Goal: Transaction & Acquisition: Book appointment/travel/reservation

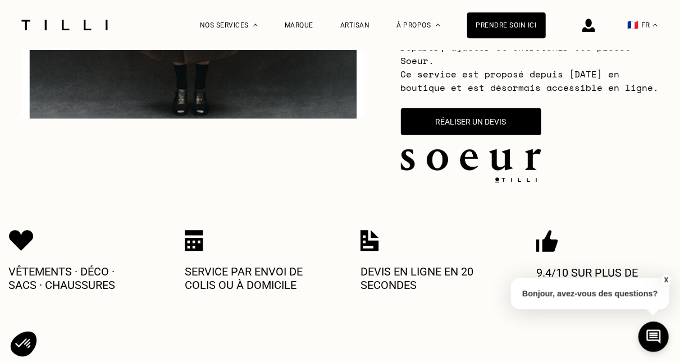
scroll to position [350, 0]
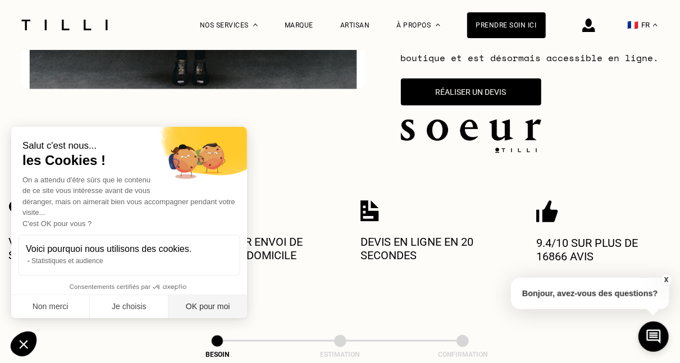
click at [213, 304] on button "OK pour moi" at bounding box center [207, 307] width 79 height 24
checkbox input "true"
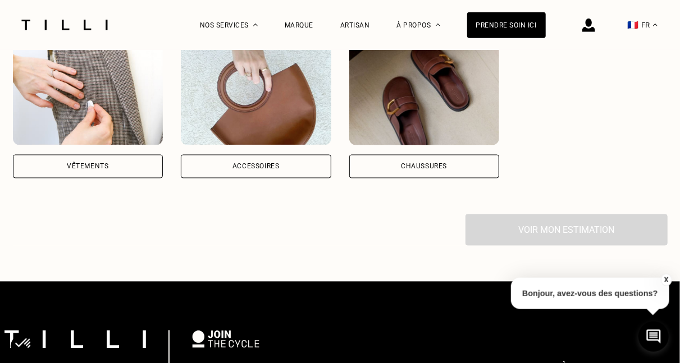
scroll to position [934, 0]
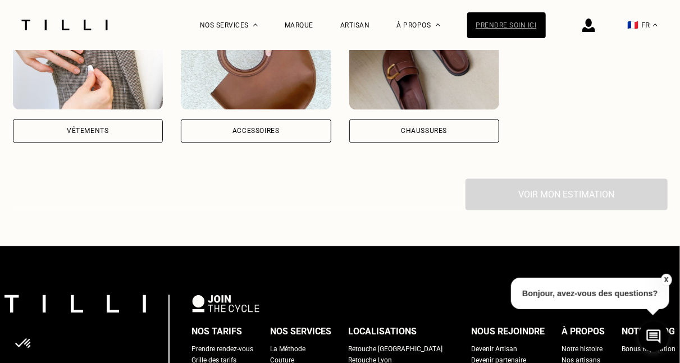
click at [521, 26] on div "Prendre soin ici" at bounding box center [506, 25] width 79 height 26
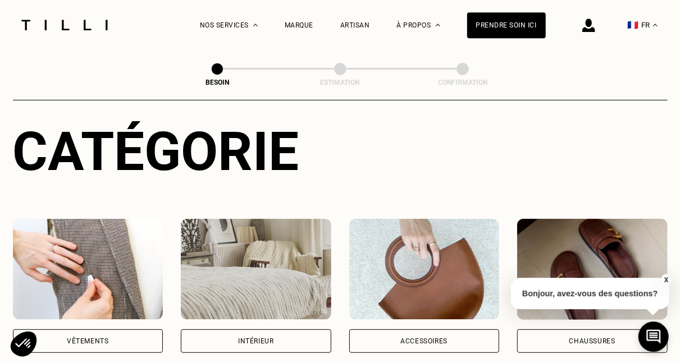
scroll to position [117, 0]
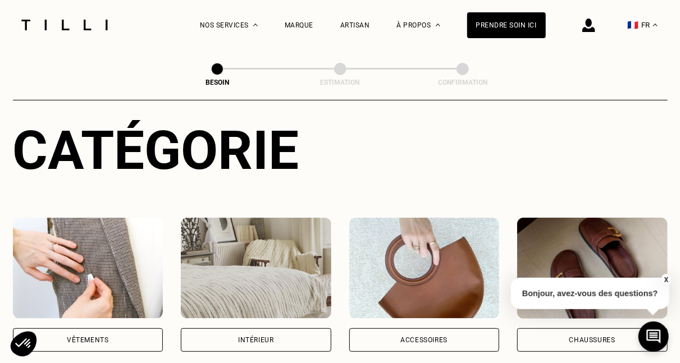
click at [98, 337] on div "Vêtements" at bounding box center [88, 340] width 42 height 7
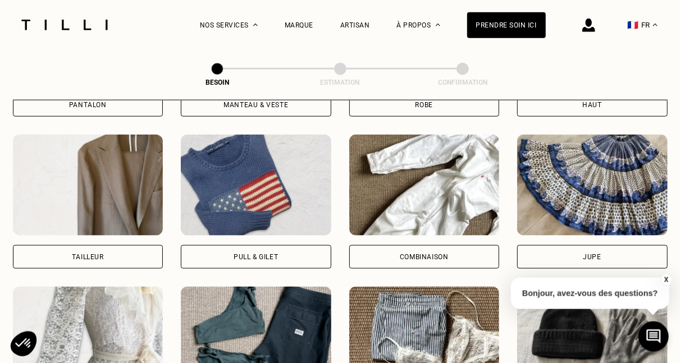
scroll to position [659, 0]
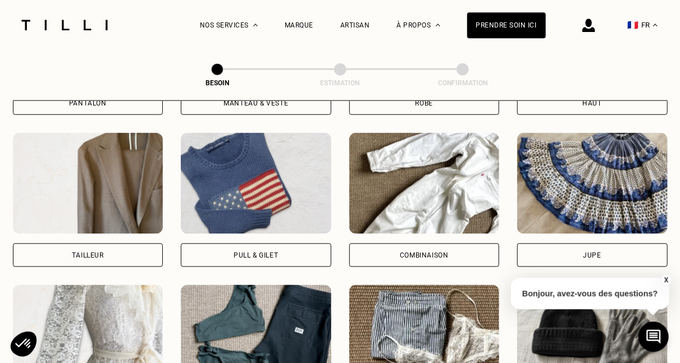
click at [266, 252] on div "Pull & gilet" at bounding box center [256, 255] width 44 height 7
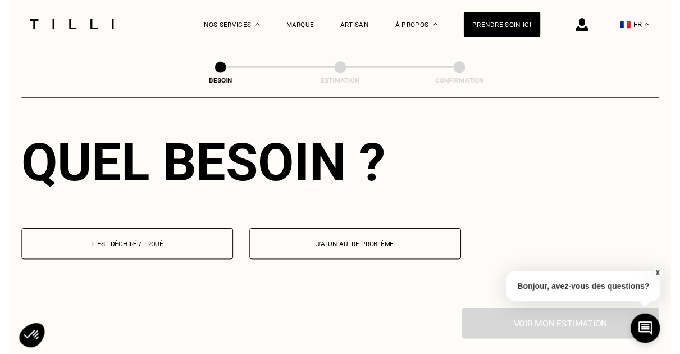
scroll to position [1035, 0]
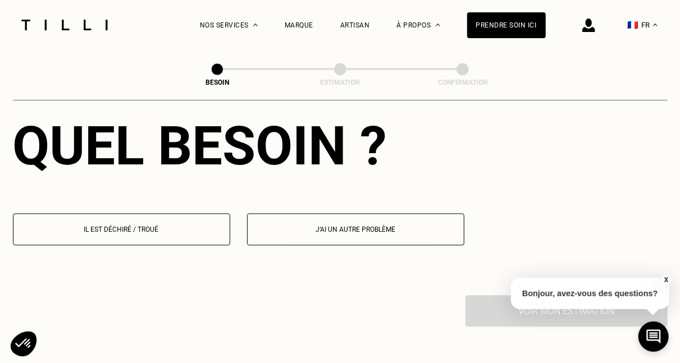
click at [172, 226] on p "Il est déchiré / troué" at bounding box center [121, 230] width 205 height 8
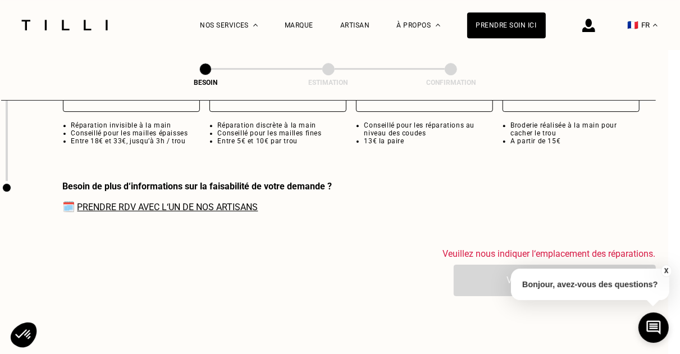
scroll to position [1711, 12]
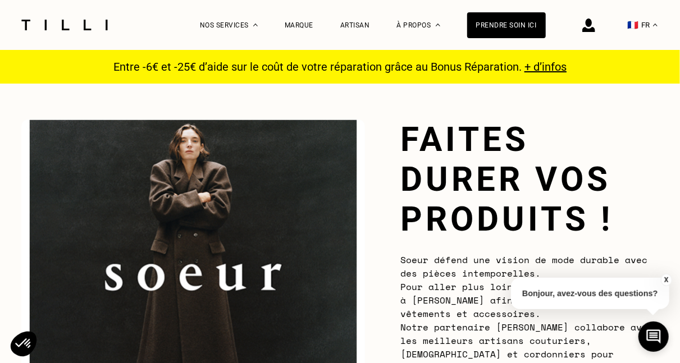
click at [595, 24] on img at bounding box center [588, 25] width 13 height 13
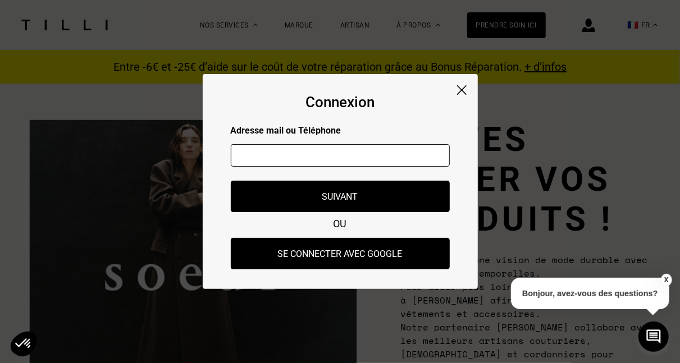
click at [396, 158] on input "text" at bounding box center [340, 155] width 219 height 22
type input "a"
click at [459, 92] on img at bounding box center [462, 90] width 10 height 10
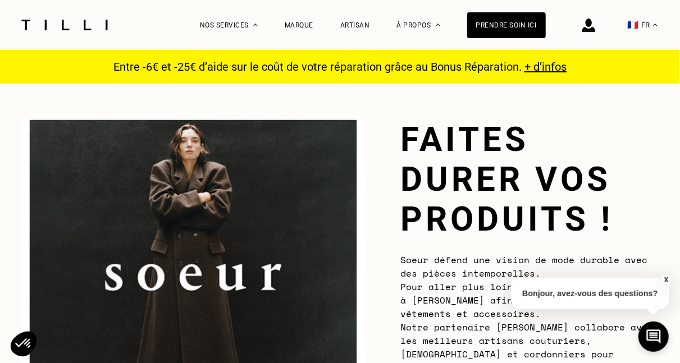
click at [595, 26] on img at bounding box center [588, 25] width 13 height 13
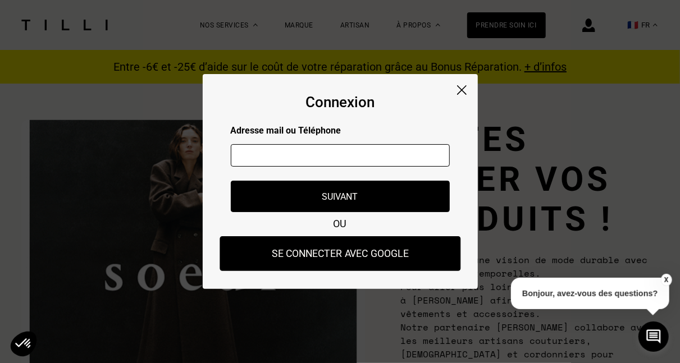
click at [394, 249] on button "Se connecter avec Google" at bounding box center [340, 253] width 241 height 35
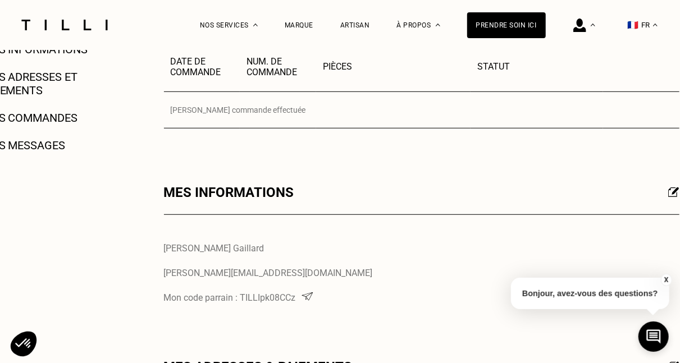
scroll to position [175, 0]
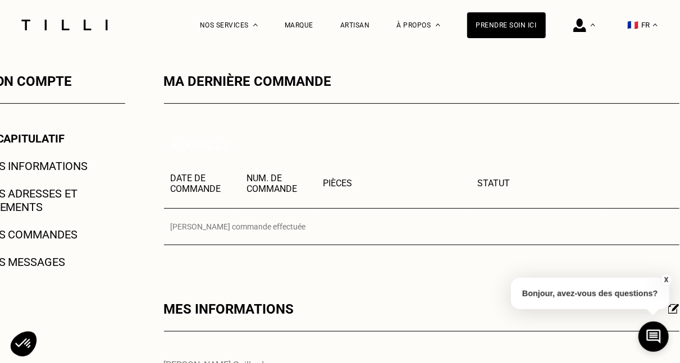
click at [19, 232] on link "Mes commandes" at bounding box center [30, 234] width 95 height 13
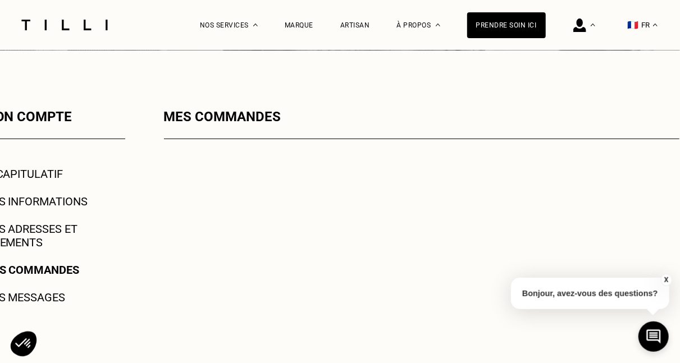
scroll to position [175, 0]
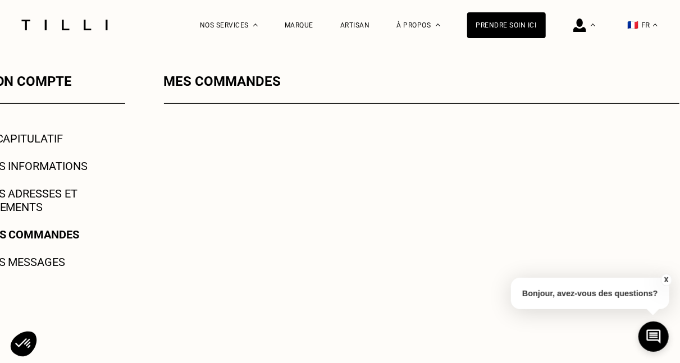
click at [45, 191] on link "Mes adresses et paiements" at bounding box center [54, 200] width 142 height 27
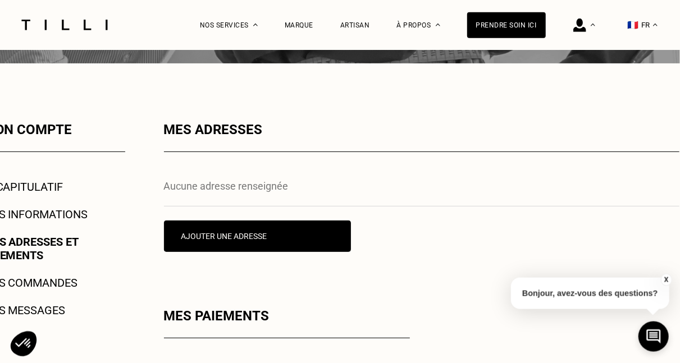
scroll to position [234, 0]
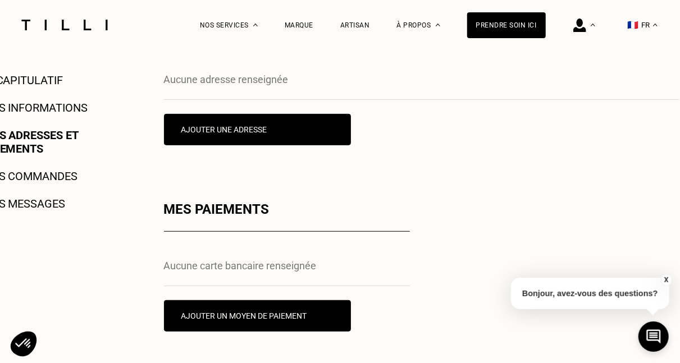
click at [43, 106] on link "Mes informations" at bounding box center [35, 107] width 105 height 13
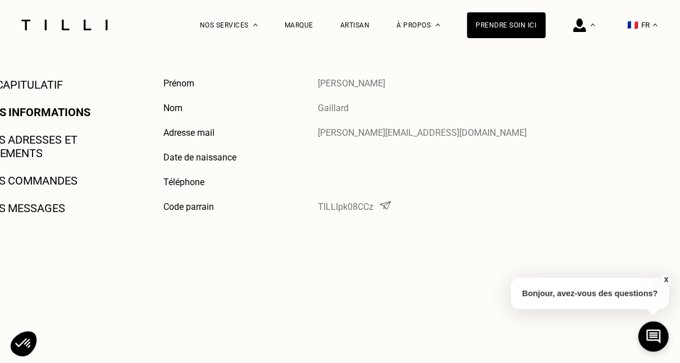
scroll to position [234, 0]
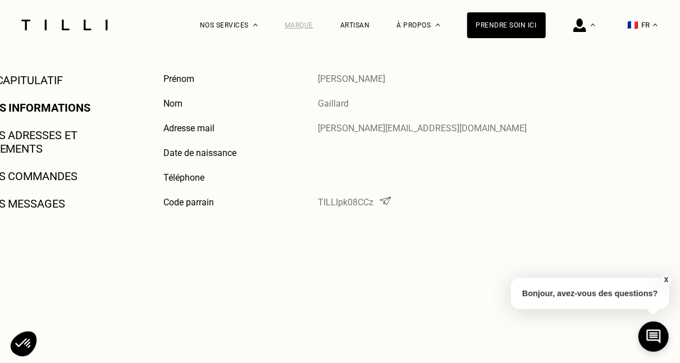
click at [300, 26] on div "Marque" at bounding box center [299, 25] width 29 height 8
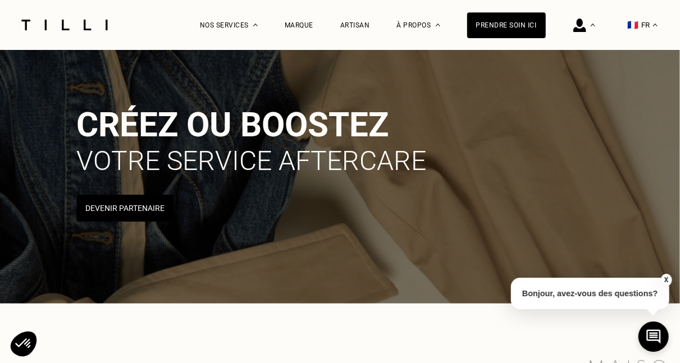
scroll to position [58, 0]
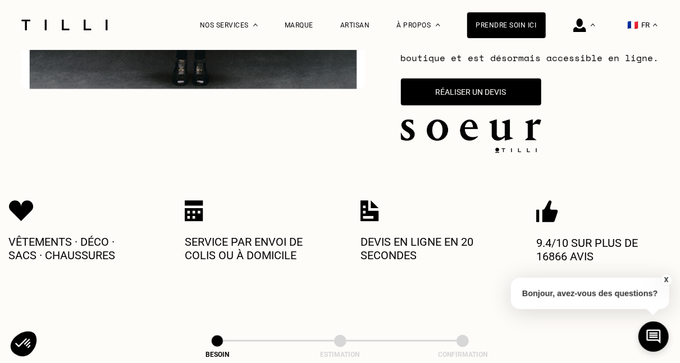
scroll to position [409, 0]
click at [490, 88] on button "Réaliser un devis" at bounding box center [471, 92] width 146 height 28
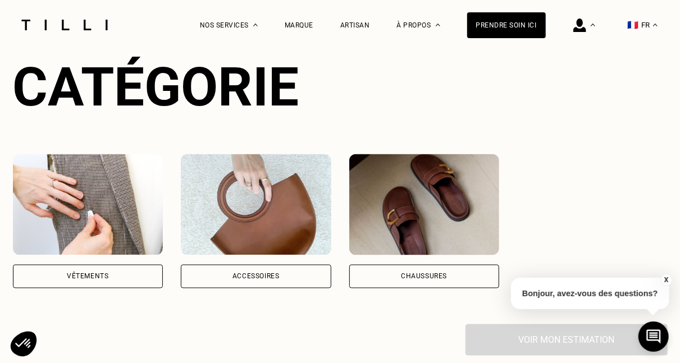
scroll to position [781, 0]
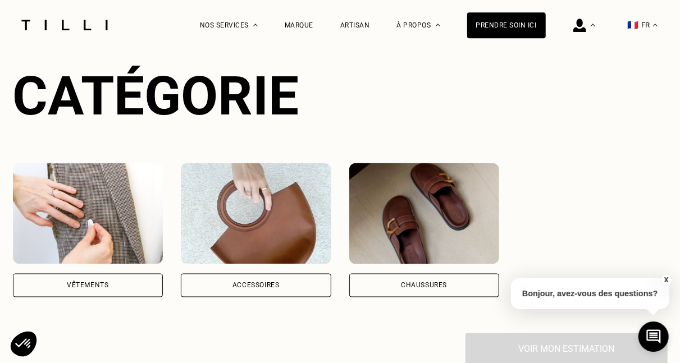
click at [106, 244] on img at bounding box center [88, 213] width 150 height 101
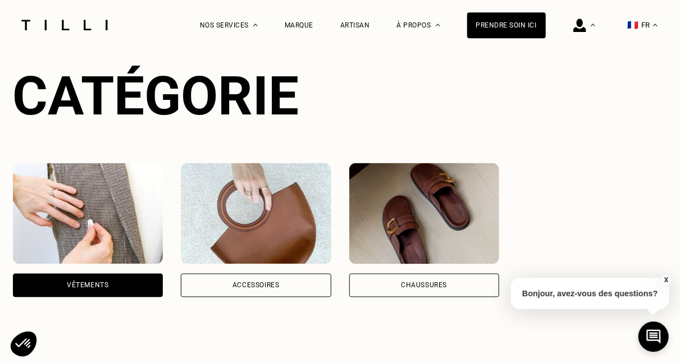
scroll to position [0, 6]
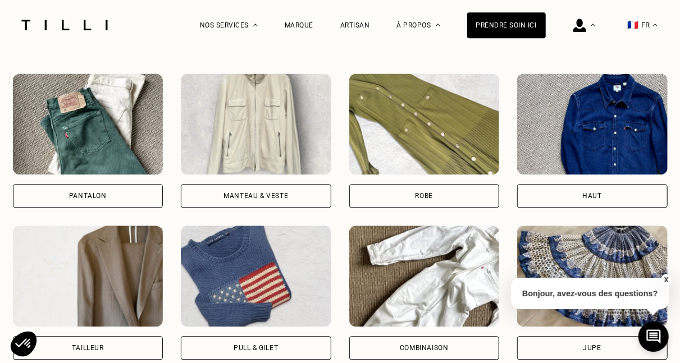
scroll to position [1288, 0]
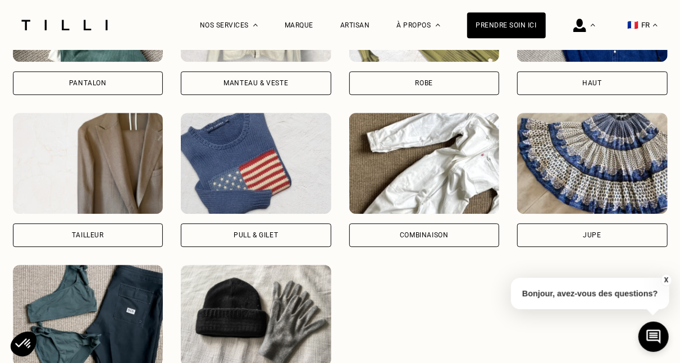
click at [248, 233] on div "Pull & gilet" at bounding box center [256, 235] width 44 height 7
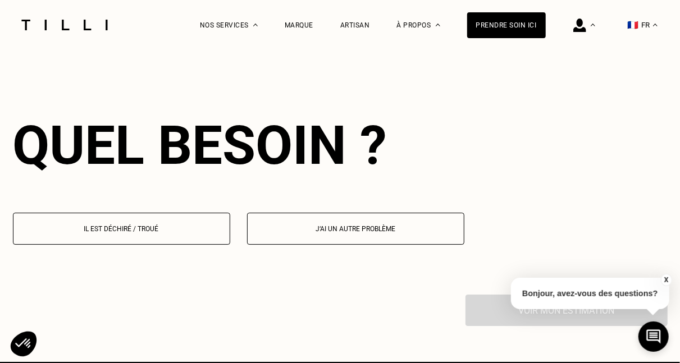
scroll to position [1646, 0]
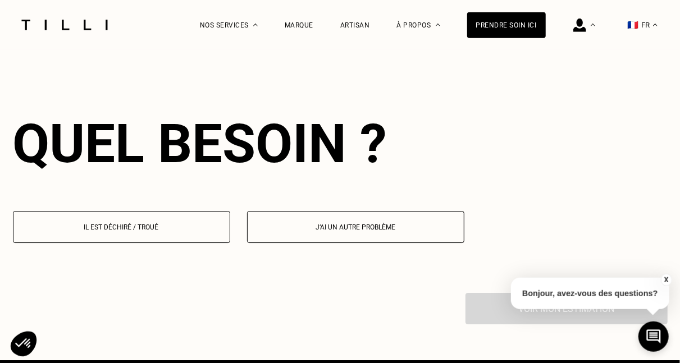
click at [142, 232] on button "Il est déchiré / troué" at bounding box center [121, 227] width 217 height 32
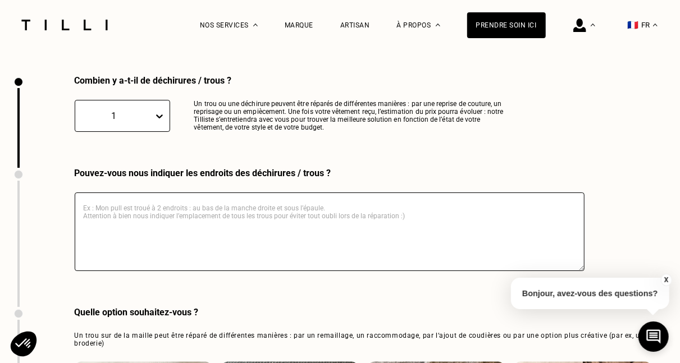
scroll to position [1865, 0]
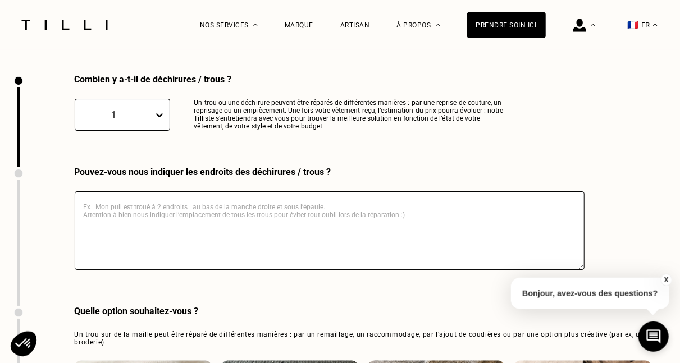
click at [144, 227] on textarea at bounding box center [330, 230] width 510 height 79
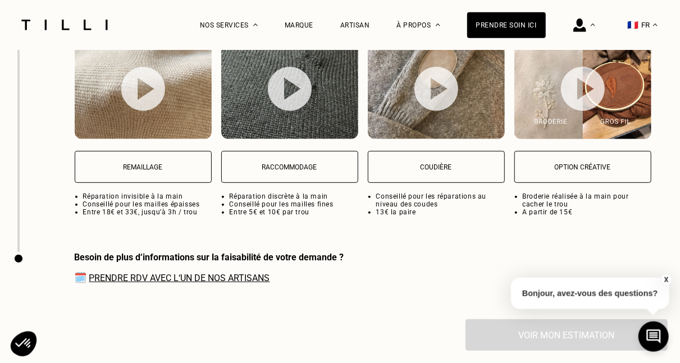
scroll to position [2216, 0]
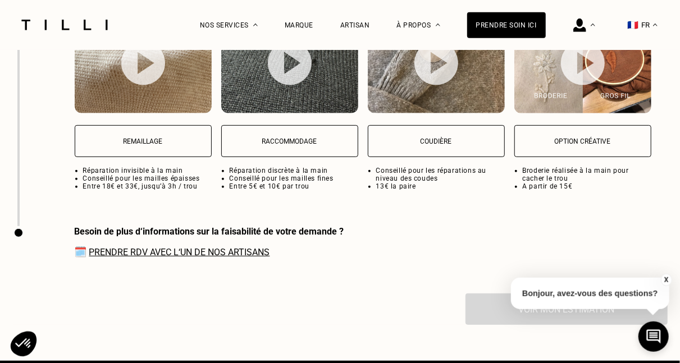
type textarea "une manche du gilet commence à se déchirer le long de la couture au niveau de l…"
click at [132, 134] on button "Remaillage" at bounding box center [143, 141] width 137 height 32
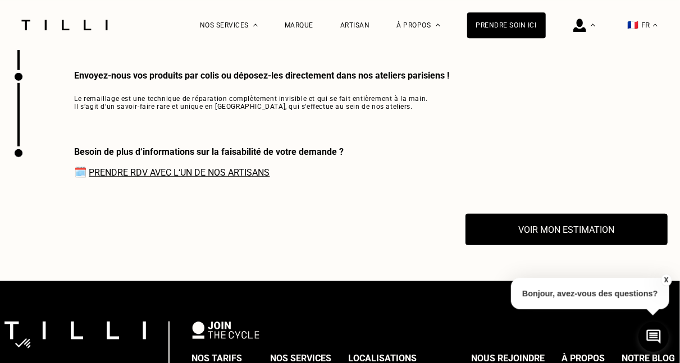
scroll to position [2430, 0]
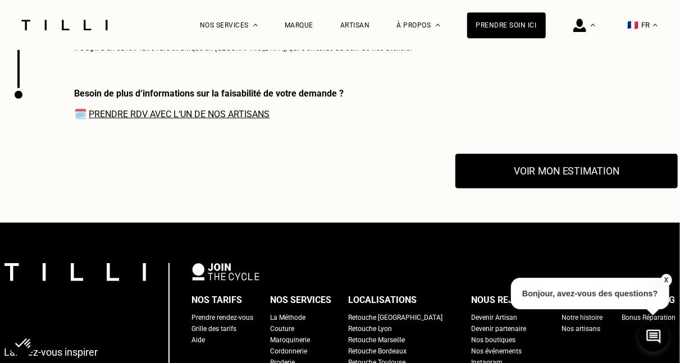
click at [539, 174] on button "Voir mon estimation" at bounding box center [566, 171] width 222 height 35
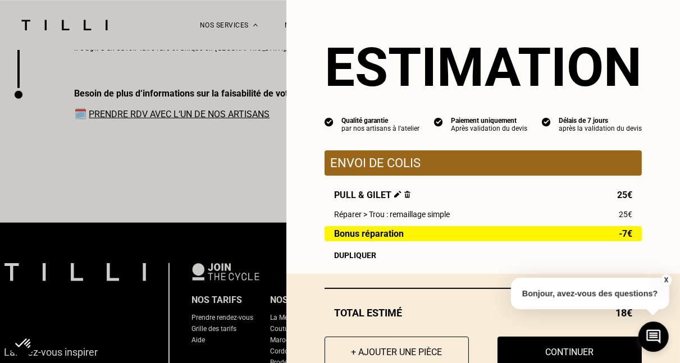
scroll to position [37, 0]
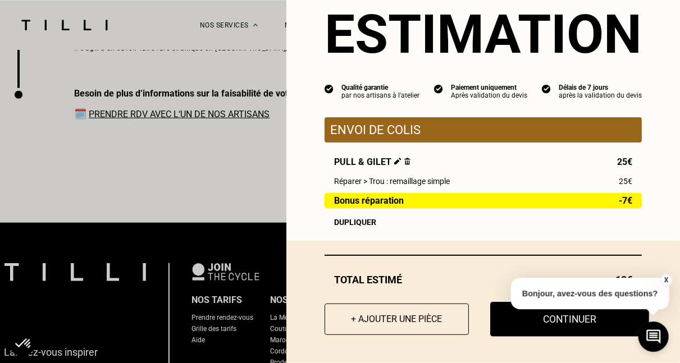
click at [526, 321] on button "Continuer" at bounding box center [569, 319] width 159 height 35
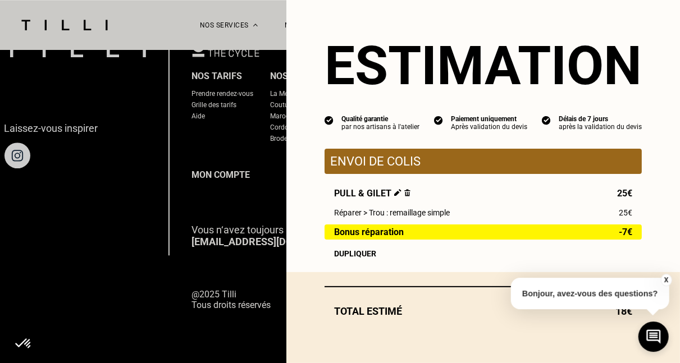
scroll to position [1175, 0]
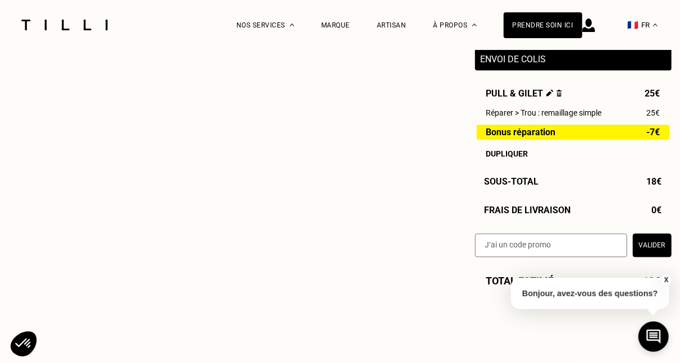
select select "FR"
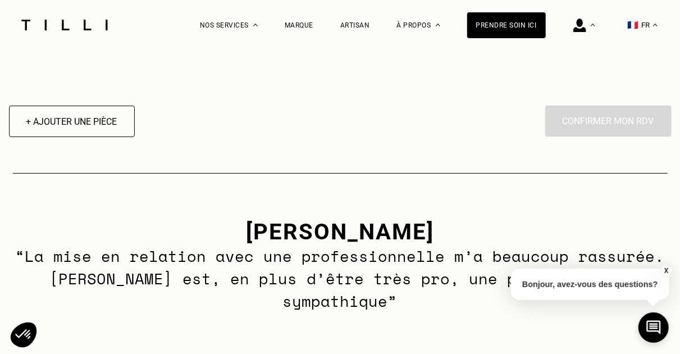
scroll to position [1110, 0]
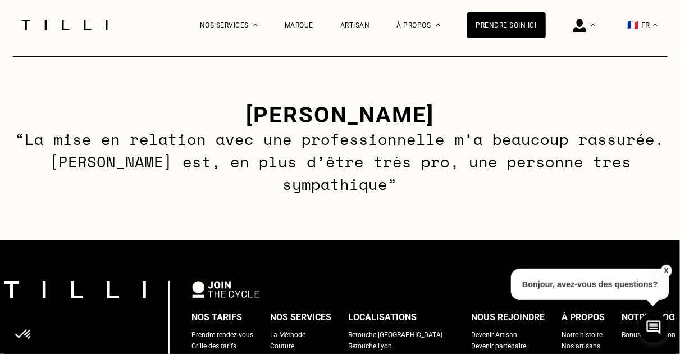
click at [617, 282] on p "Bonjour, avez-vous des questions?" at bounding box center [590, 283] width 158 height 31
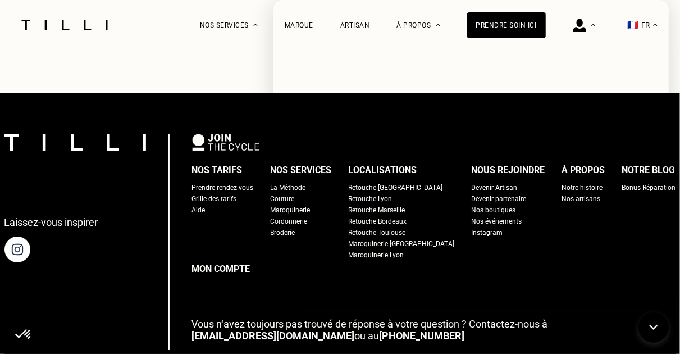
scroll to position [1285, 0]
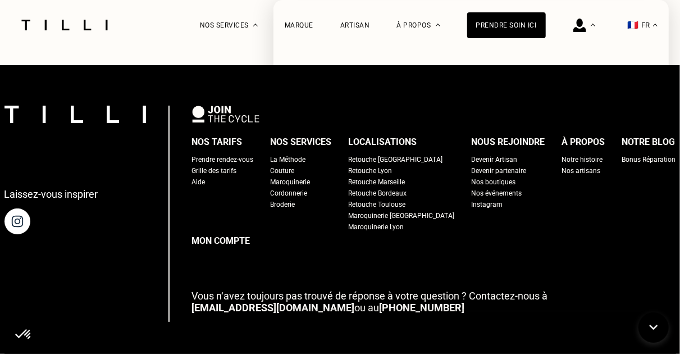
click at [211, 65] on div "Laissez-vous inspirer Nos tarifs Prendre rendez-vous Grille des tarifs Aide Nos…" at bounding box center [340, 247] width 680 height 364
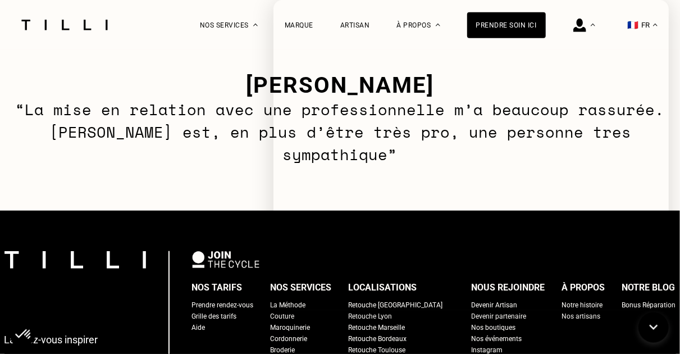
scroll to position [1168, 0]
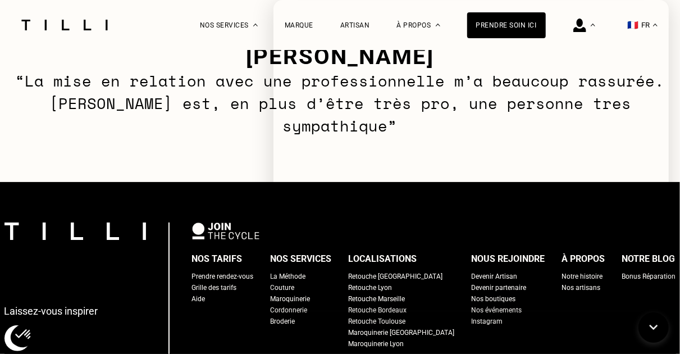
click at [225, 271] on div "Prendre rendez-vous" at bounding box center [223, 276] width 62 height 11
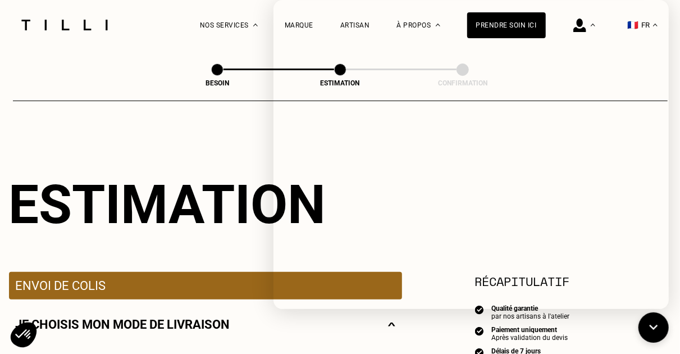
click at [223, 233] on div "Estimation" at bounding box center [340, 204] width 663 height 63
click at [221, 229] on div "Estimation" at bounding box center [340, 204] width 663 height 63
click at [652, 326] on icon at bounding box center [654, 328] width 19 height 30
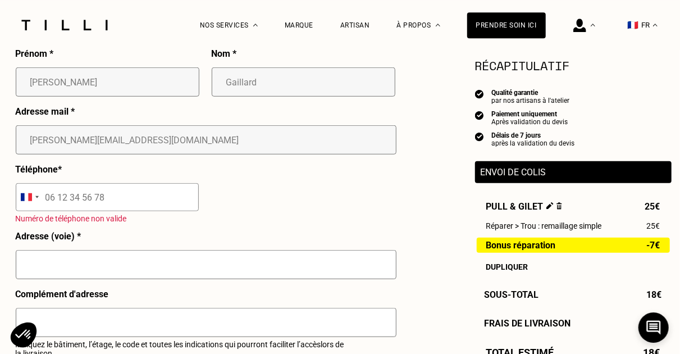
scroll to position [409, 0]
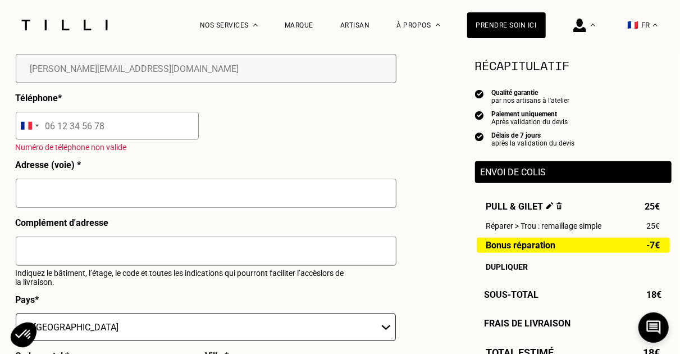
click at [119, 133] on input "tel" at bounding box center [107, 126] width 183 height 28
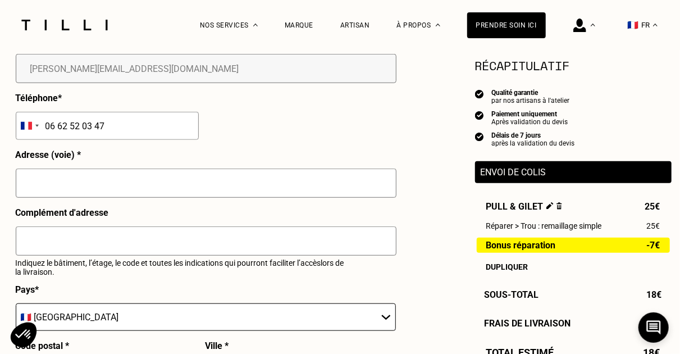
type input "06 62 52 03 47"
click at [166, 188] on input "text" at bounding box center [206, 182] width 381 height 29
type input "[STREET_ADDRESS]"
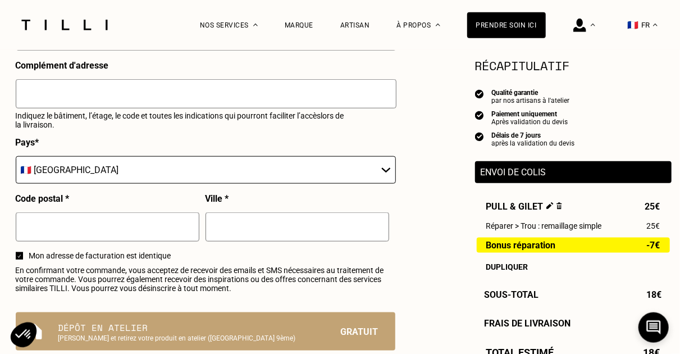
scroll to position [584, 0]
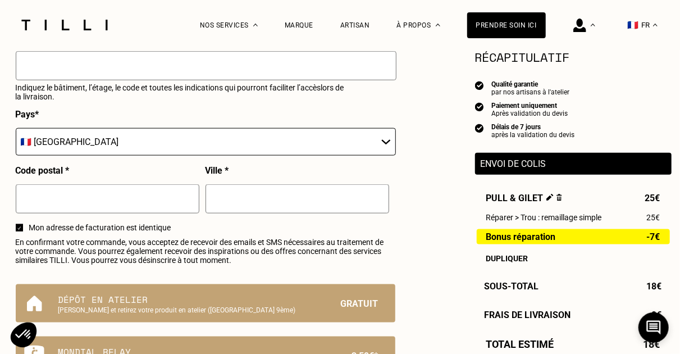
click at [154, 210] on input "text" at bounding box center [108, 198] width 184 height 29
type input "75"
type input "[GEOGRAPHIC_DATA]"
type input "75010"
type input "paris"
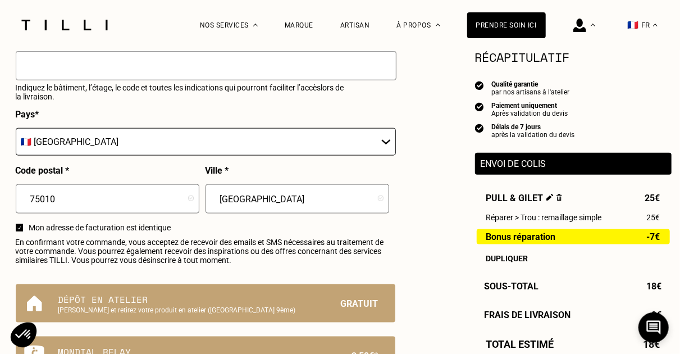
click at [147, 247] on span "En confirmant votre commande, vous acceptez de recevoir des emails et SMS néces…" at bounding box center [206, 251] width 380 height 27
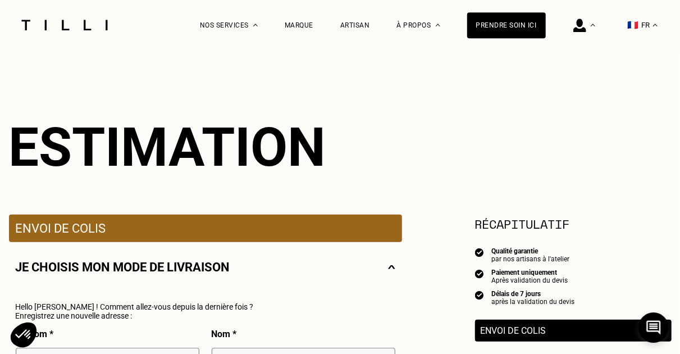
scroll to position [0, 0]
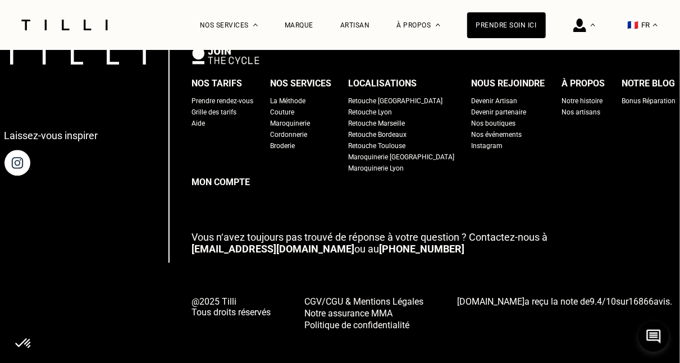
scroll to position [1000, 0]
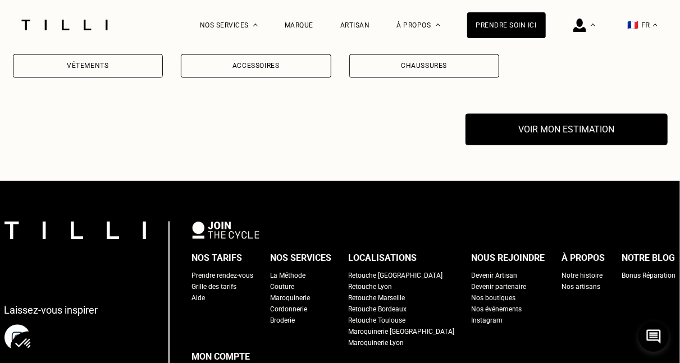
click at [243, 271] on div "Prendre rendez-vous" at bounding box center [223, 276] width 62 height 11
select select "FR"
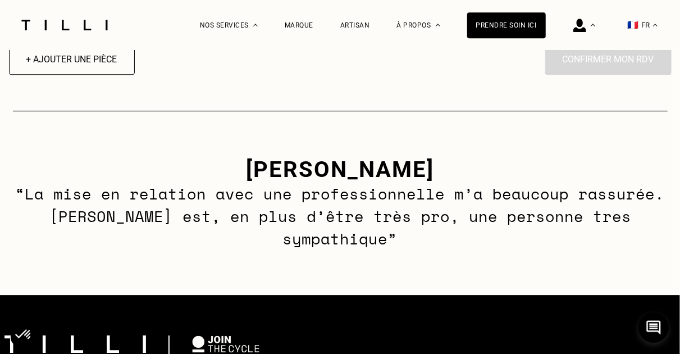
scroll to position [1110, 0]
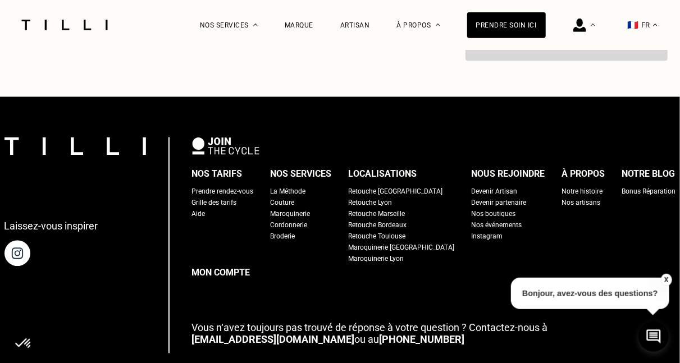
scroll to position [1110, 0]
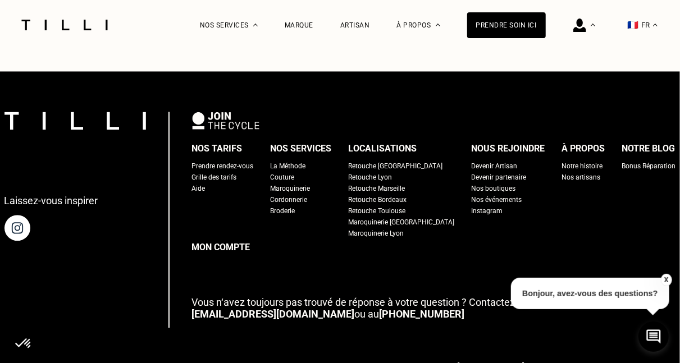
click at [247, 161] on div "Prendre rendez-vous" at bounding box center [223, 166] width 62 height 11
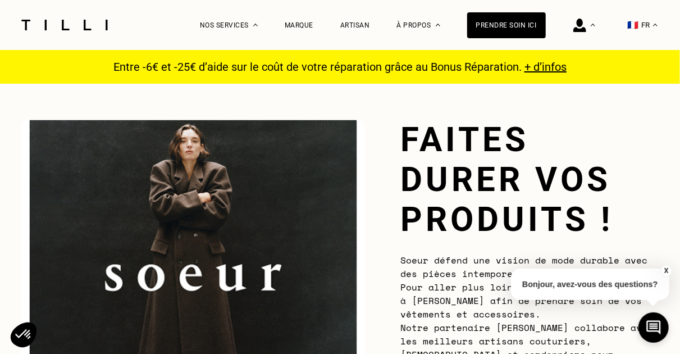
select select "FR"
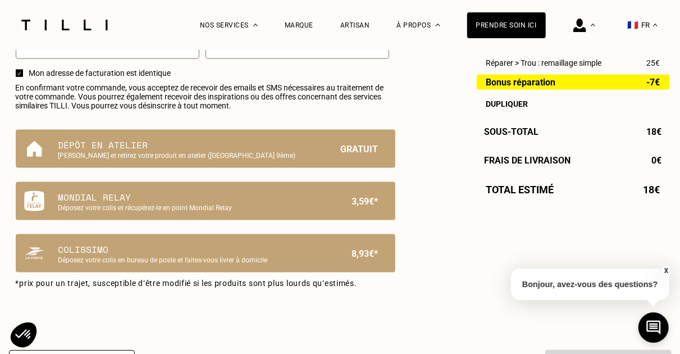
scroll to position [818, 0]
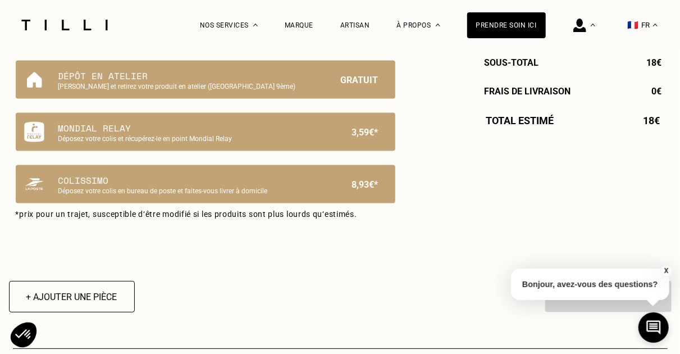
drag, startPoint x: 669, startPoint y: 270, endPoint x: 517, endPoint y: 250, distance: 153.4
click at [668, 270] on button "X" at bounding box center [665, 270] width 11 height 12
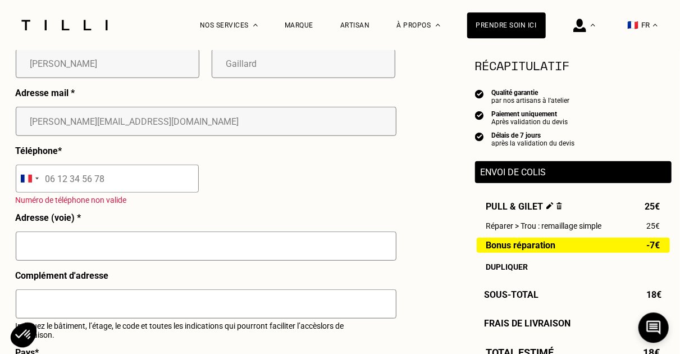
scroll to position [409, 0]
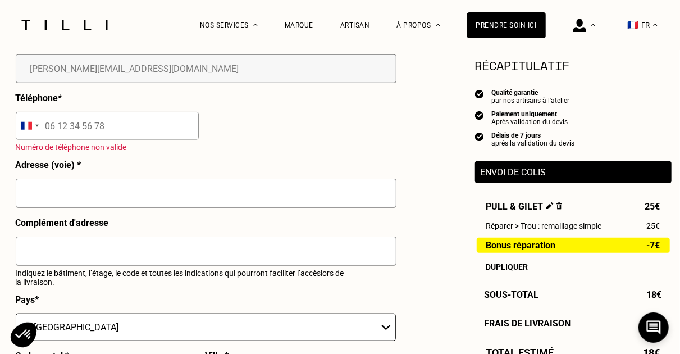
click at [104, 124] on input "tel" at bounding box center [107, 126] width 183 height 28
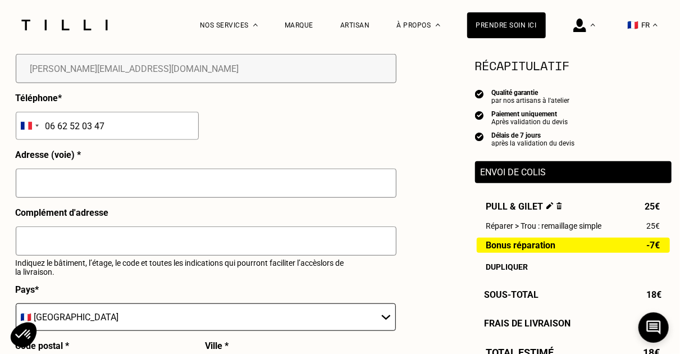
type input "06 62 52 03 47"
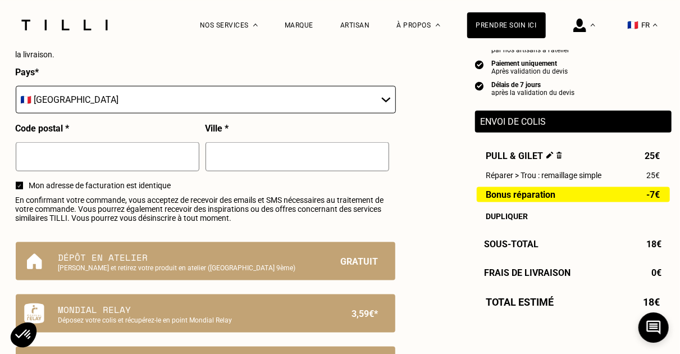
scroll to position [642, 0]
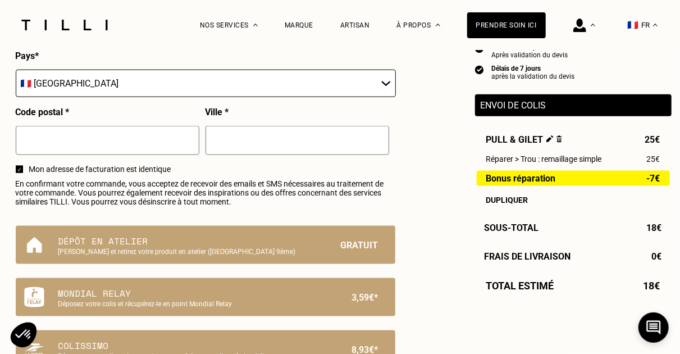
type input "[STREET_ADDRESS]"
click at [104, 148] on input "text" at bounding box center [108, 140] width 184 height 29
type input "75"
type input "[GEOGRAPHIC_DATA]"
type input "75010"
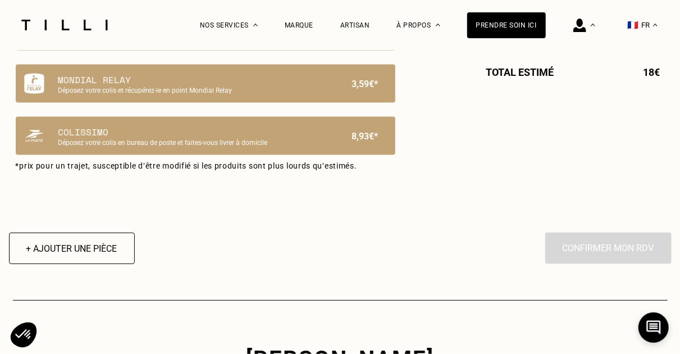
scroll to position [876, 0]
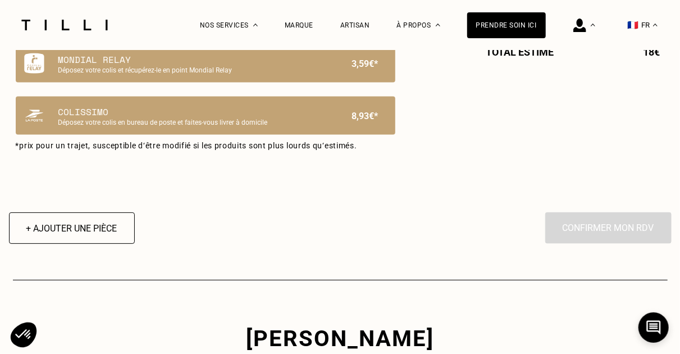
click at [650, 232] on div "En cliquant sur “Confirmer”, vous déclenchez l’intervention de l’un des nos art…" at bounding box center [608, 227] width 126 height 31
drag, startPoint x: 643, startPoint y: 234, endPoint x: 554, endPoint y: 234, distance: 89.3
click at [642, 234] on div "En cliquant sur “Confirmer”, vous déclenchez l’intervention de l’un des nos art…" at bounding box center [608, 227] width 126 height 31
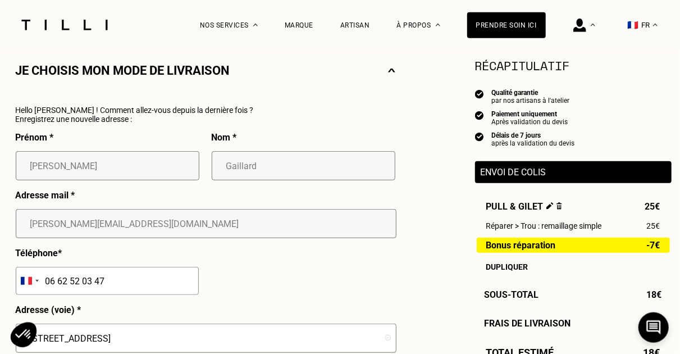
scroll to position [175, 0]
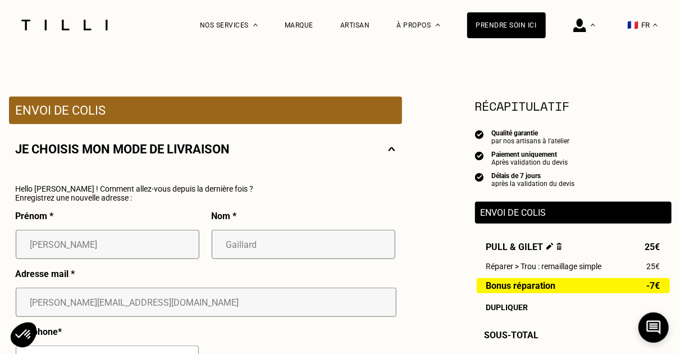
click at [391, 152] on img at bounding box center [391, 149] width 7 height 14
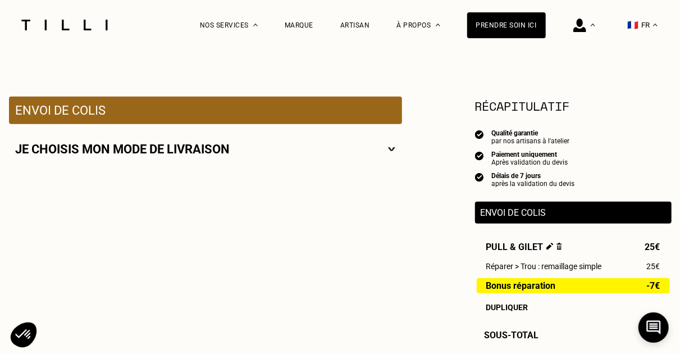
click at [394, 151] on img at bounding box center [391, 149] width 7 height 14
select select "FR"
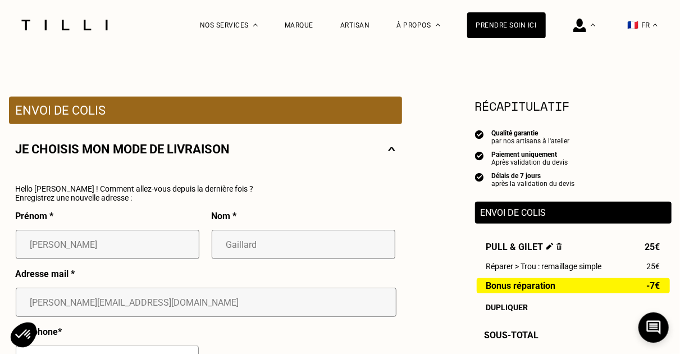
click at [394, 151] on img at bounding box center [391, 149] width 7 height 14
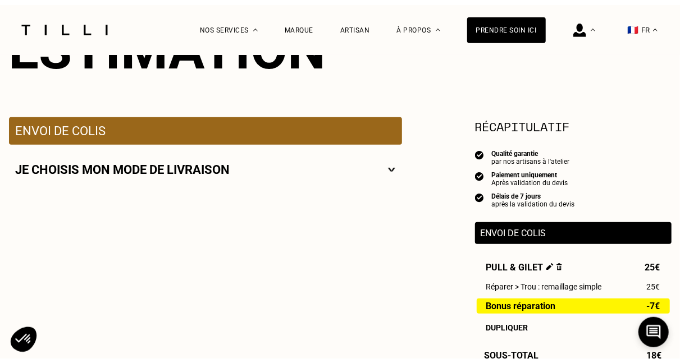
scroll to position [0, 0]
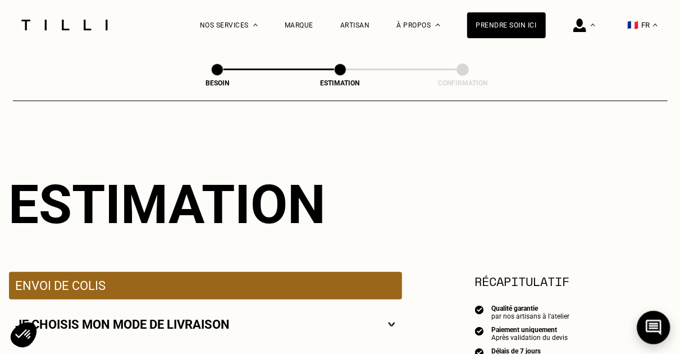
click at [660, 325] on icon at bounding box center [654, 328] width 19 height 30
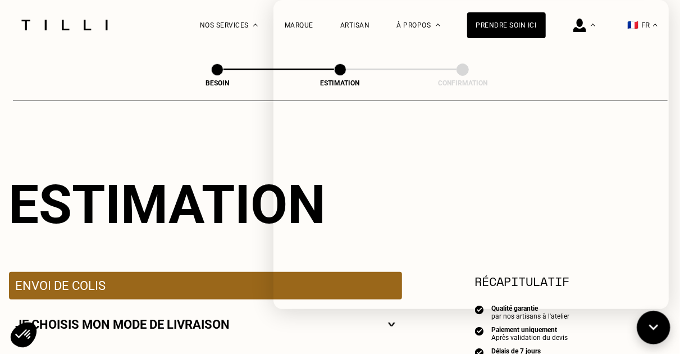
click at [662, 330] on icon at bounding box center [654, 328] width 19 height 30
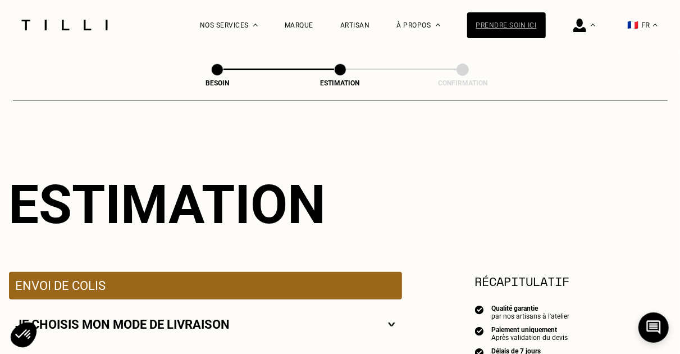
click at [492, 27] on div "Prendre soin ici" at bounding box center [506, 25] width 79 height 26
click at [361, 23] on div "Artisan" at bounding box center [355, 25] width 30 height 8
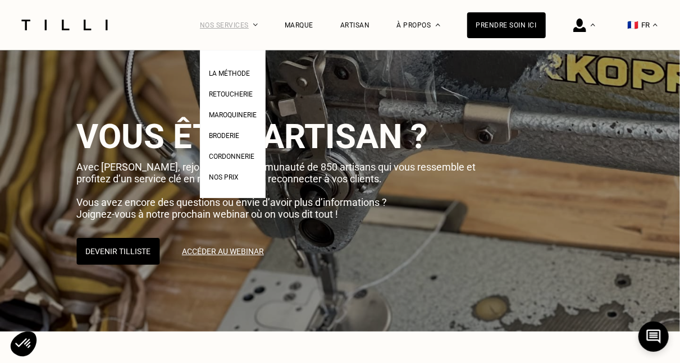
click at [252, 29] on div "Nos services" at bounding box center [229, 25] width 58 height 50
